Goal: Information Seeking & Learning: Learn about a topic

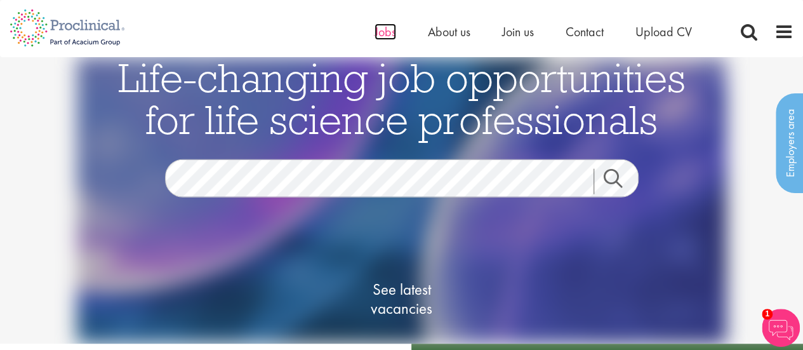
click at [382, 37] on span "Jobs" at bounding box center [386, 31] width 22 height 17
click at [420, 302] on span "See latest vacancies" at bounding box center [401, 299] width 127 height 38
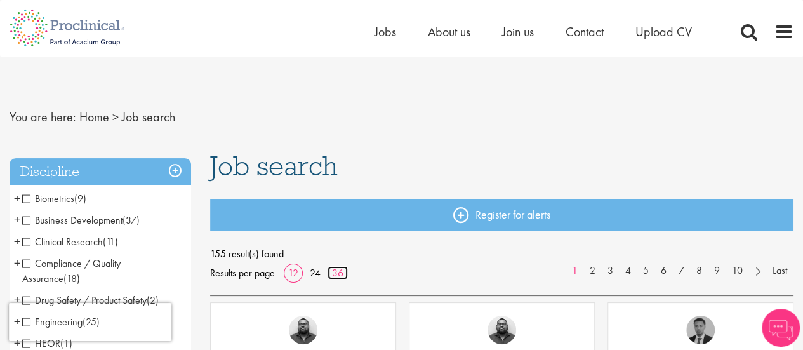
click at [336, 270] on link "36" at bounding box center [338, 272] width 20 height 13
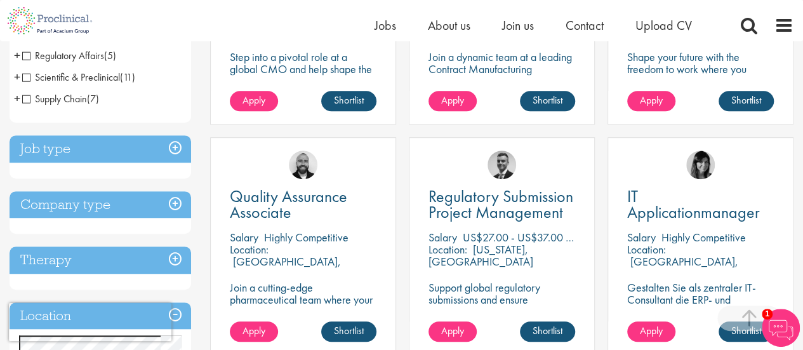
scroll to position [384, 0]
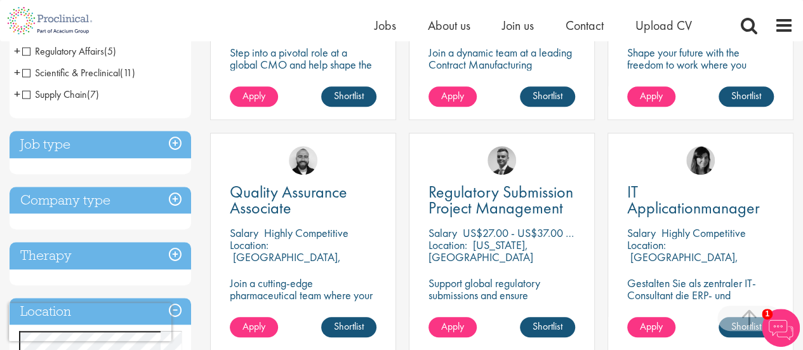
click at [170, 140] on h3 "Job type" at bounding box center [101, 144] width 182 height 27
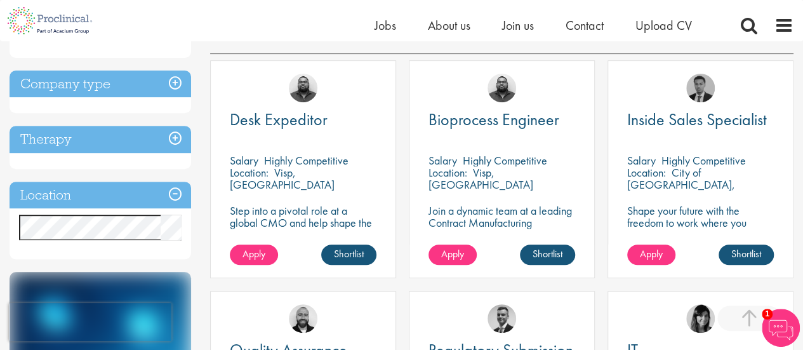
scroll to position [246, 0]
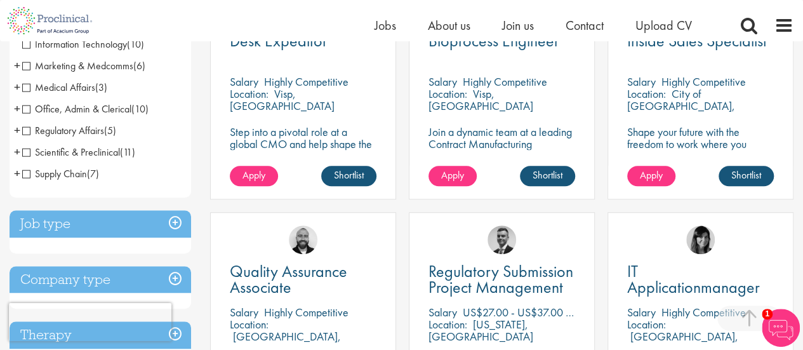
scroll to position [338, 0]
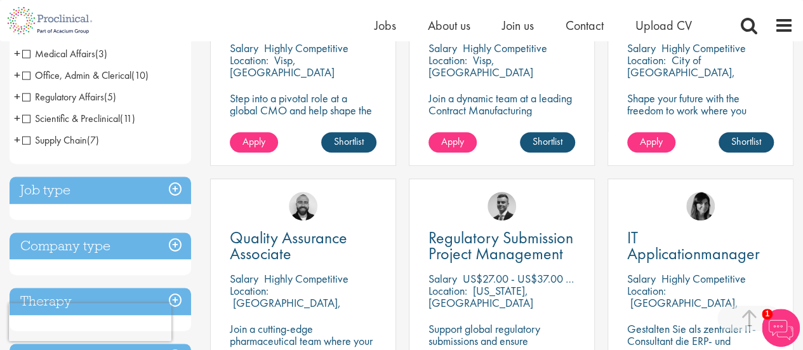
click at [180, 185] on h3 "Job type" at bounding box center [101, 189] width 182 height 27
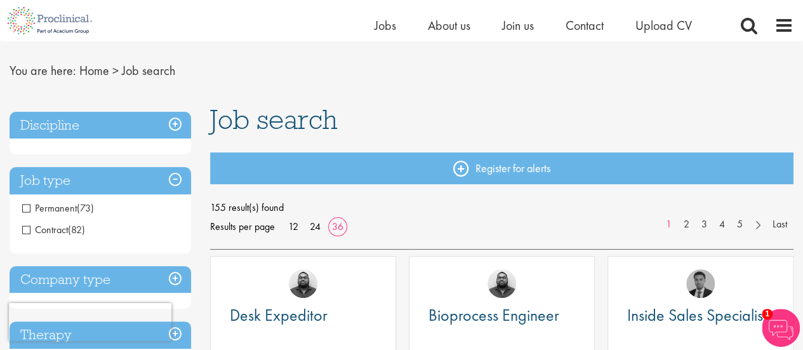
scroll to position [26, 0]
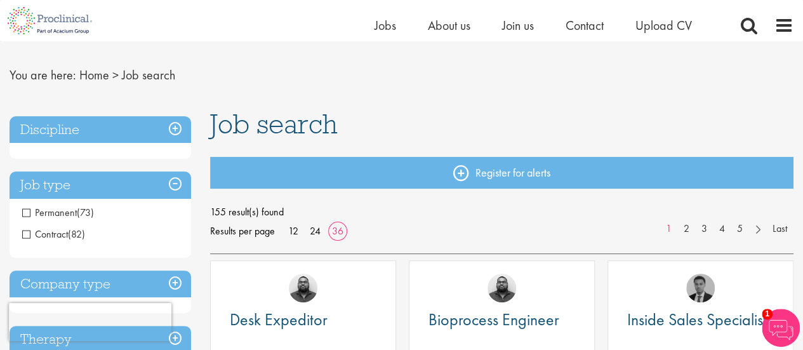
click at [178, 284] on h3 "Company type" at bounding box center [101, 283] width 182 height 27
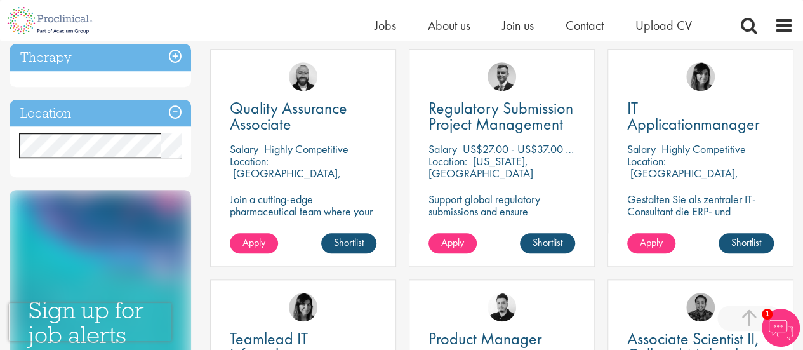
scroll to position [472, 0]
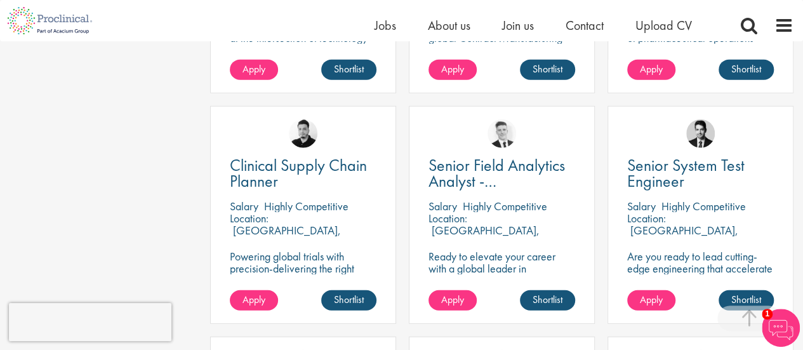
scroll to position [1572, 0]
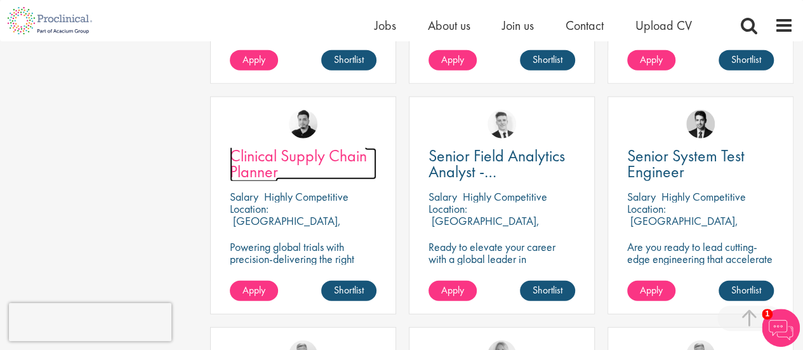
click at [256, 164] on span "Clinical Supply Chain Planner" at bounding box center [298, 163] width 137 height 37
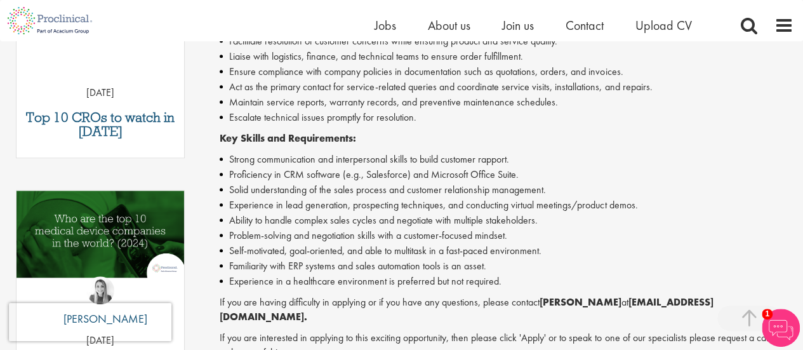
scroll to position [529, 0]
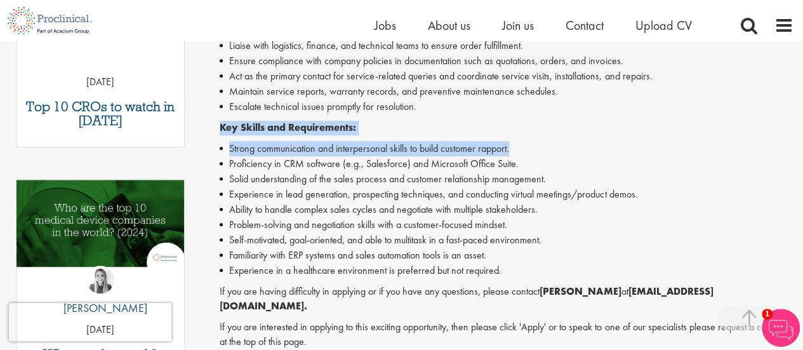
drag, startPoint x: 802, startPoint y: 148, endPoint x: 795, endPoint y: 110, distance: 38.7
click at [795, 110] on div "Inside Sales Specialist Salary: Highly Competitive Job type: Permanent Discipli…" at bounding box center [502, 103] width 602 height 981
click at [703, 143] on li "Strong communication and interpersonal skills to build customer rapport." at bounding box center [507, 148] width 574 height 15
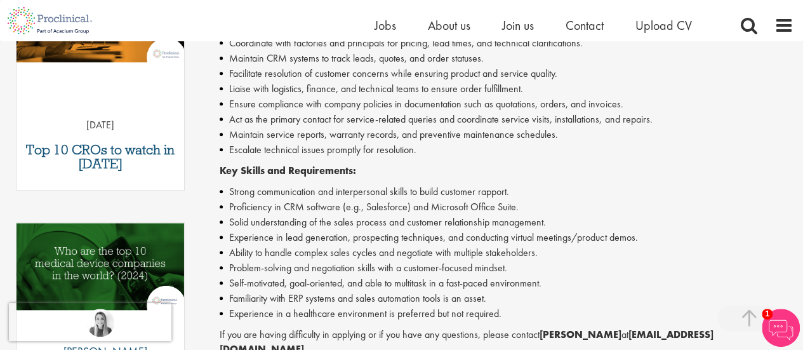
scroll to position [542, 0]
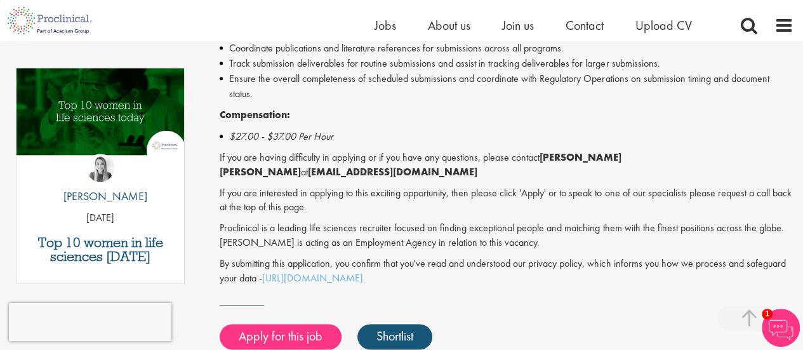
scroll to position [645, 0]
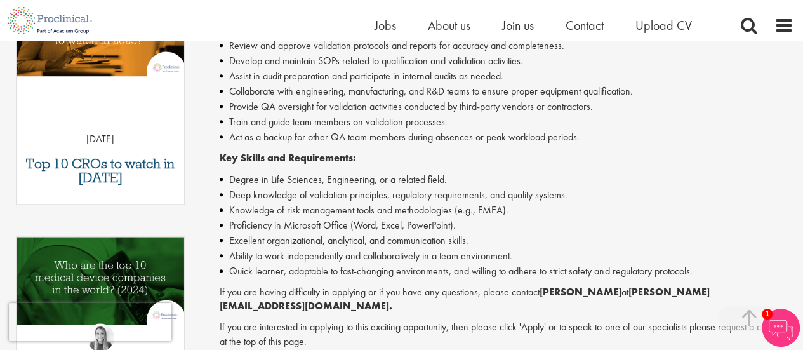
scroll to position [459, 0]
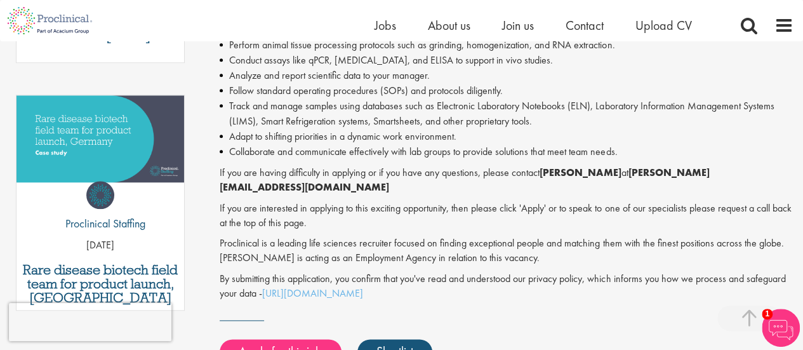
scroll to position [622, 0]
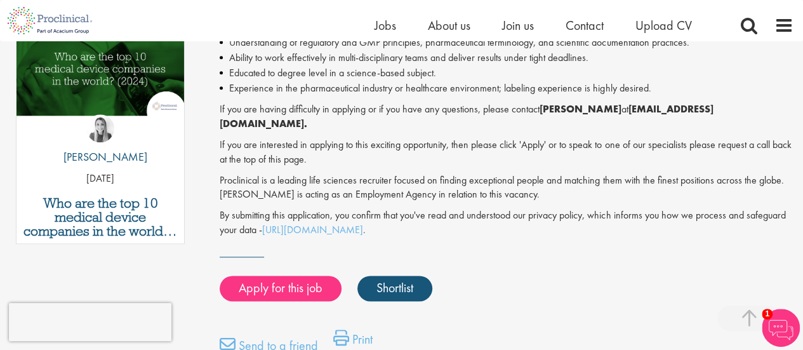
scroll to position [691, 0]
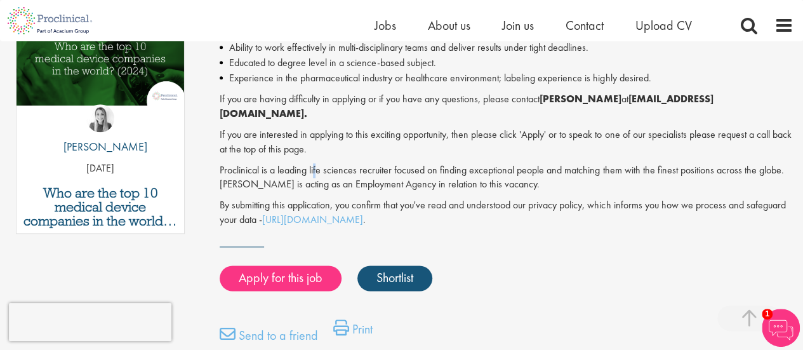
drag, startPoint x: 812, startPoint y: 6, endPoint x: 316, endPoint y: 159, distance: 519.1
click at [316, 163] on p "Proclinical is a leading life sciences recruiter focused on finding exceptional…" at bounding box center [507, 177] width 574 height 29
click at [605, 163] on p "Proclinical is a leading life sciences recruiter focused on finding exceptional…" at bounding box center [507, 177] width 574 height 29
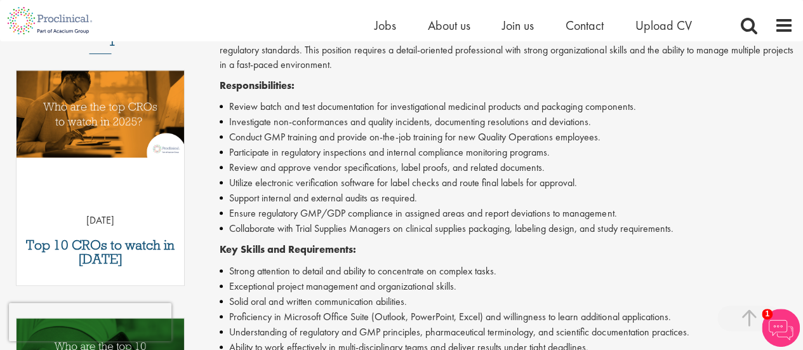
scroll to position [383, 0]
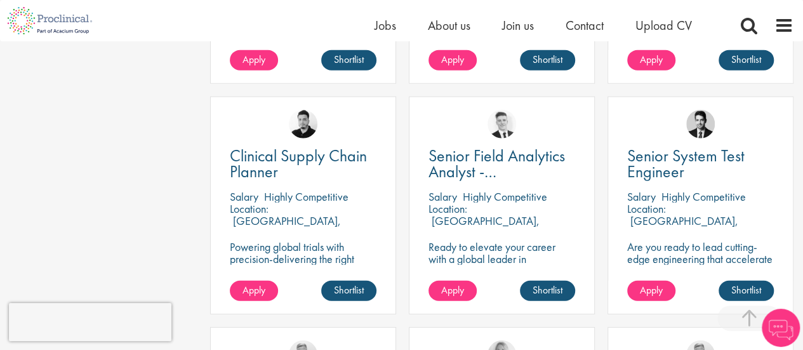
drag, startPoint x: 260, startPoint y: 134, endPoint x: 91, endPoint y: 185, distance: 176.5
click at [91, 185] on div "Discipline Biometrics (9) - + Statistics (6) Data Management (1) Programming (2…" at bounding box center [401, 73] width 803 height 3021
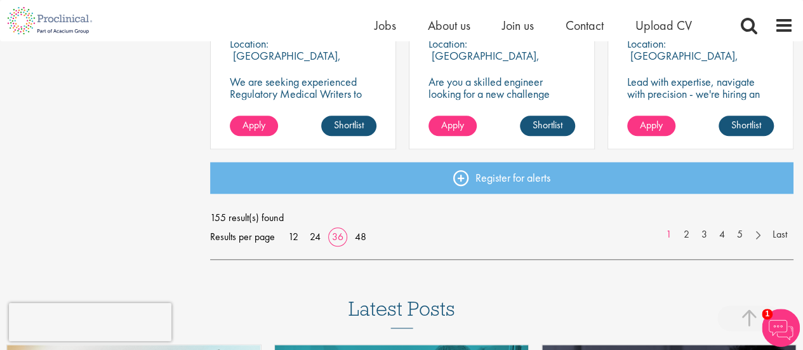
scroll to position [2885, 0]
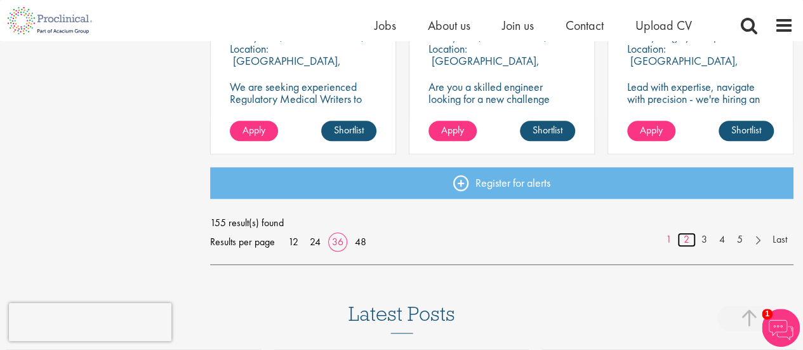
click at [691, 238] on link "2" at bounding box center [686, 239] width 18 height 15
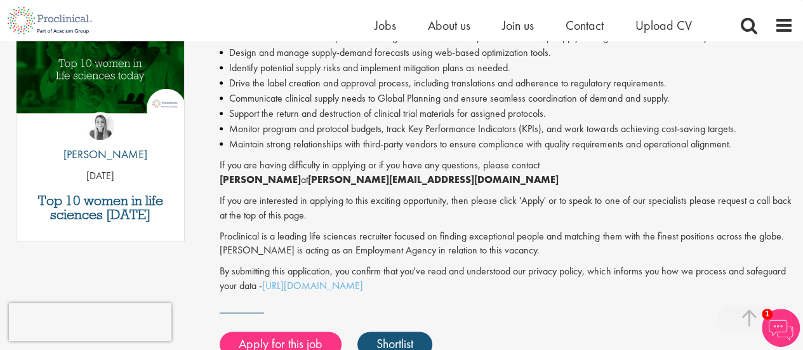
scroll to position [694, 0]
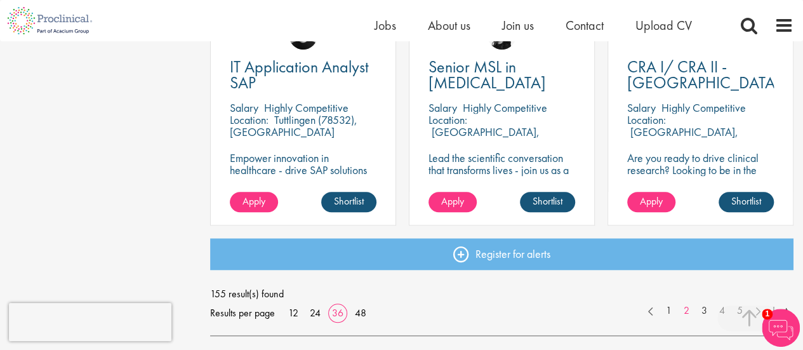
scroll to position [2819, 0]
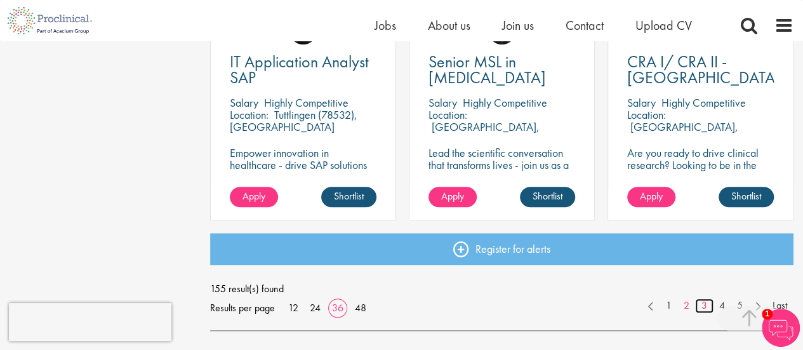
click at [704, 308] on link "3" at bounding box center [704, 305] width 18 height 15
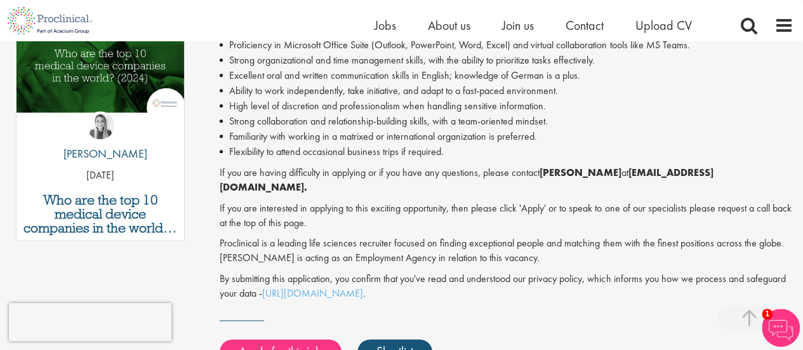
scroll to position [697, 0]
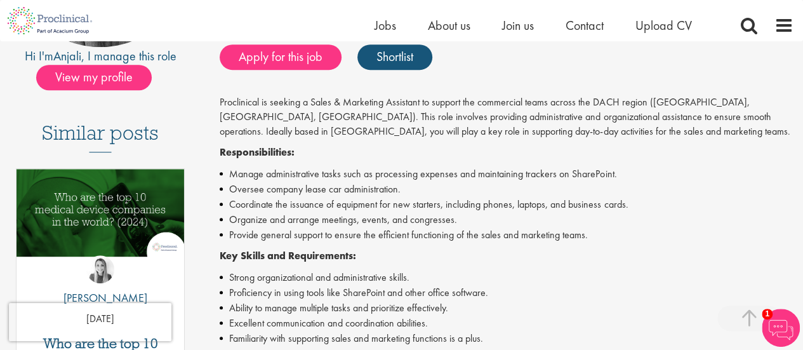
scroll to position [277, 0]
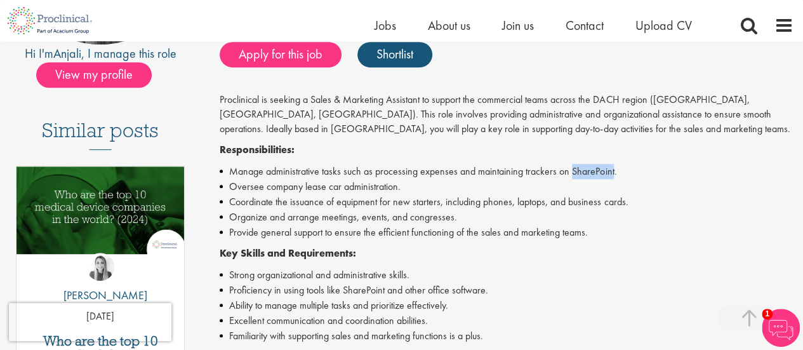
drag, startPoint x: 570, startPoint y: 168, endPoint x: 611, endPoint y: 169, distance: 40.6
click at [611, 169] on li "Manage administrative tasks such as processing expenses and maintaining tracker…" at bounding box center [507, 171] width 574 height 15
click at [522, 192] on li "Oversee company lease car administration." at bounding box center [507, 186] width 574 height 15
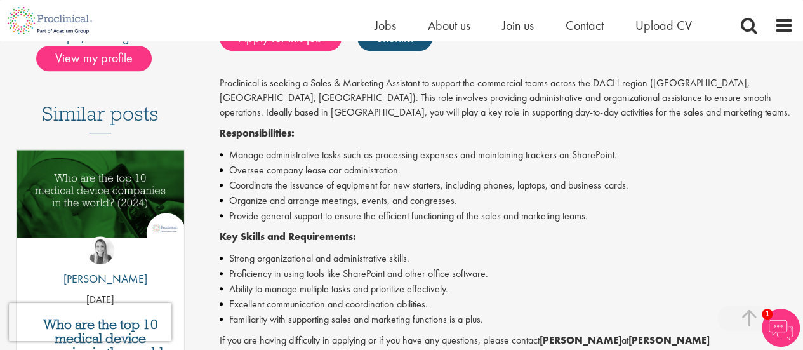
scroll to position [288, 0]
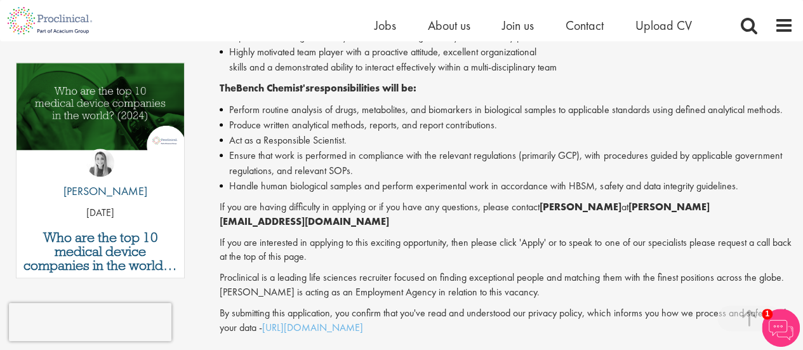
scroll to position [665, 0]
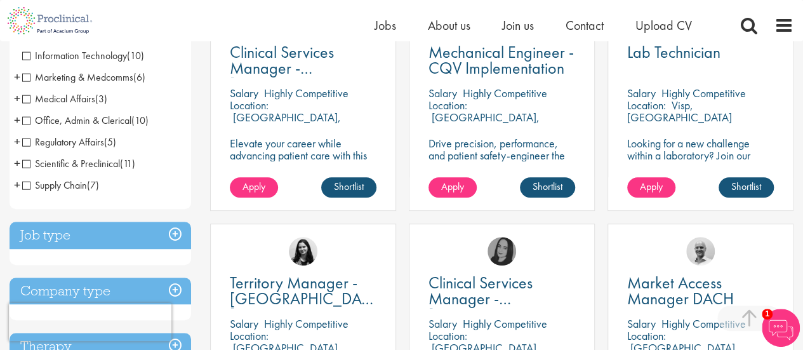
scroll to position [279, 0]
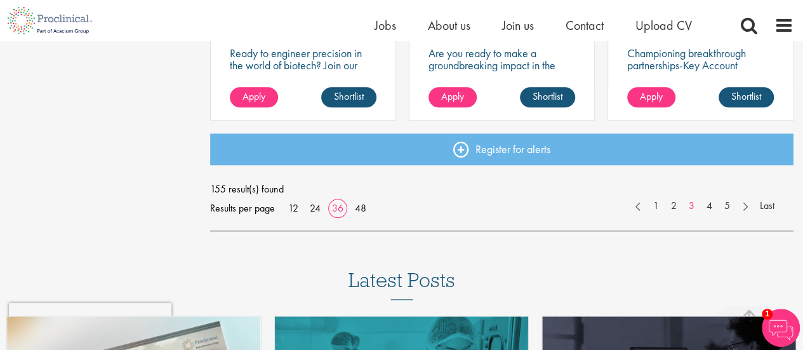
scroll to position [2923, 0]
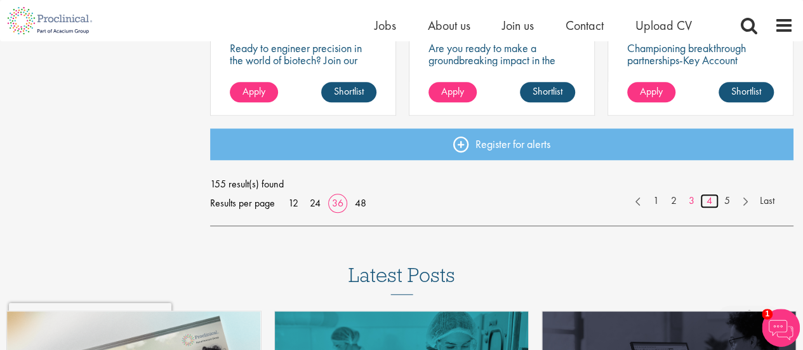
click at [706, 199] on link "4" at bounding box center [709, 201] width 18 height 15
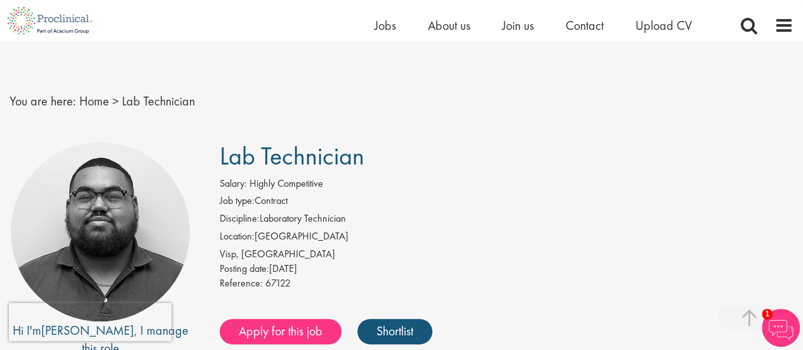
scroll to position [395, 0]
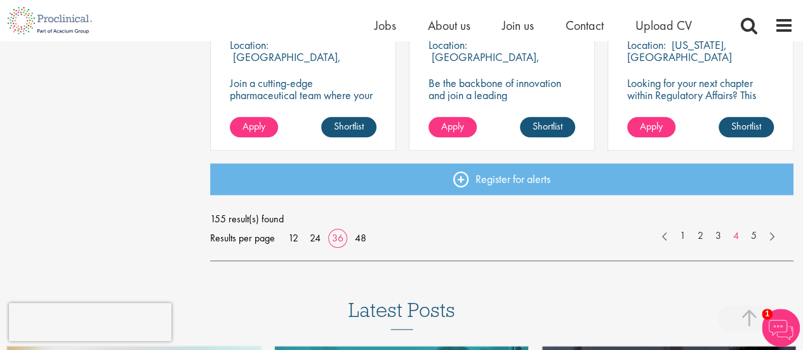
scroll to position [2894, 0]
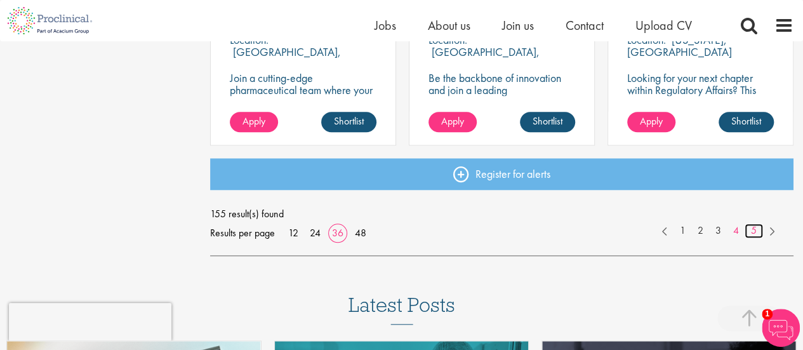
click at [759, 232] on link "5" at bounding box center [754, 230] width 18 height 15
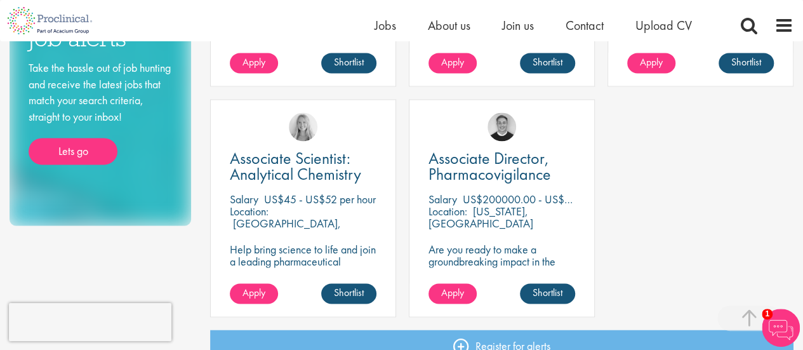
scroll to position [883, 0]
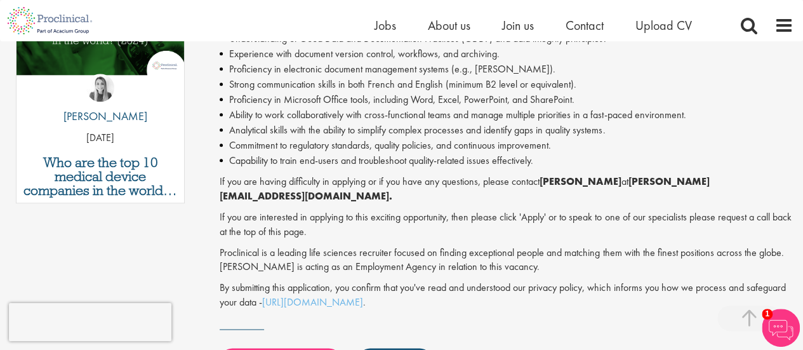
scroll to position [726, 0]
